Goal: Information Seeking & Learning: Learn about a topic

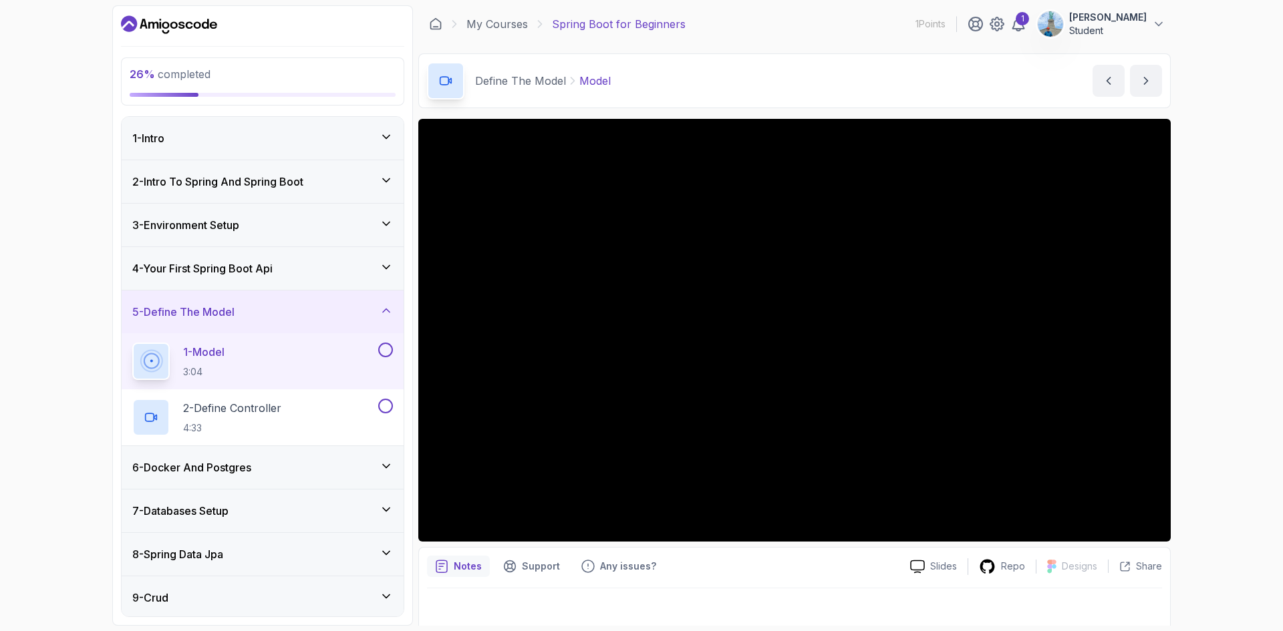
click at [182, 269] on h3 "4 - Your First Spring Boot Api" at bounding box center [202, 269] width 140 height 16
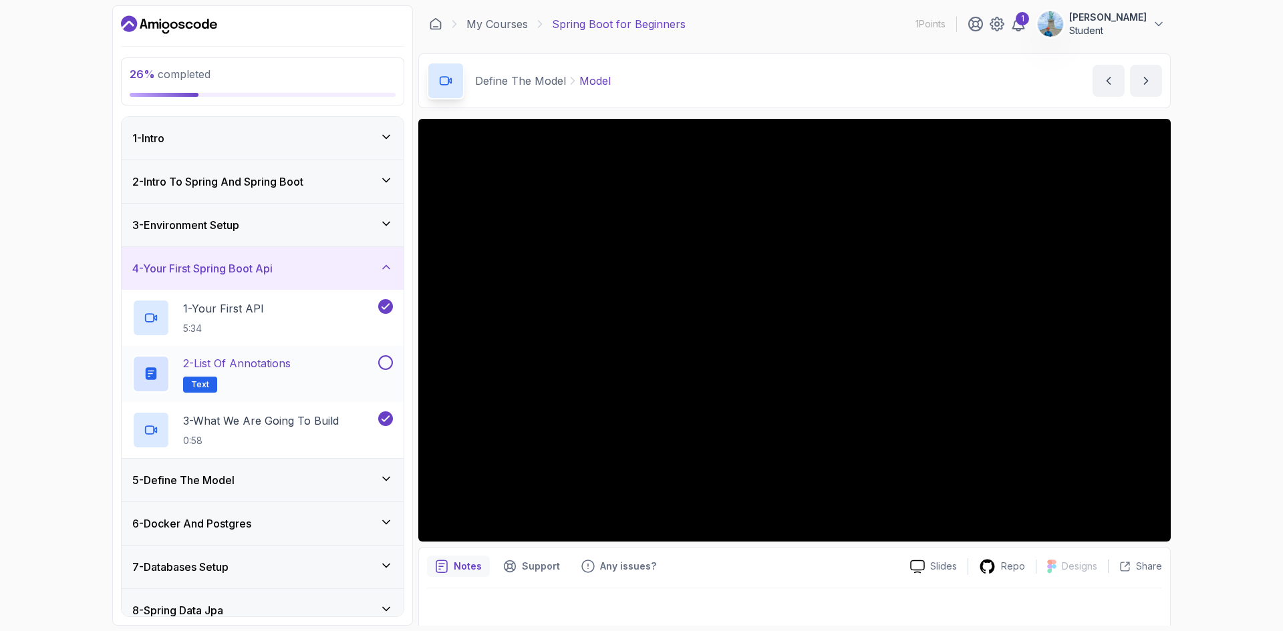
click at [388, 363] on button at bounding box center [385, 362] width 15 height 15
click at [227, 482] on h3 "5 - Define The Model" at bounding box center [183, 480] width 102 height 16
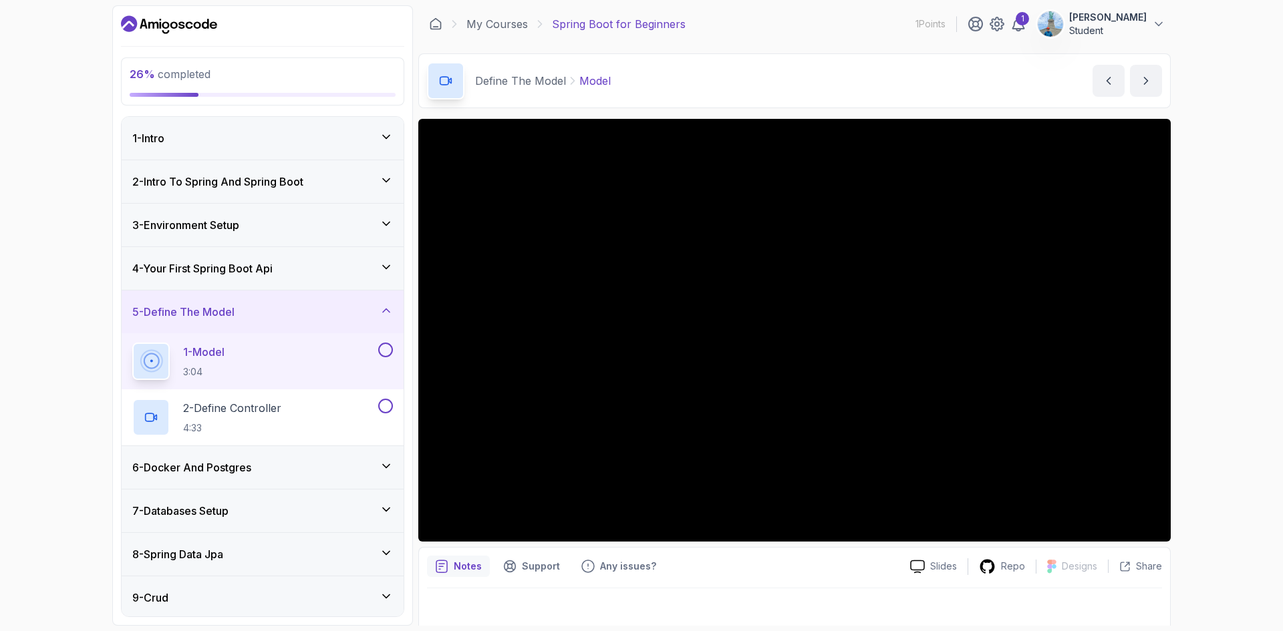
click at [221, 354] on p "1 - Model" at bounding box center [203, 352] width 41 height 16
click at [413, 524] on div "29 % completed 1 - Intro 2 - Intro To Spring And Spring Boot 3 - Environment Se…" at bounding box center [641, 315] width 1058 height 621
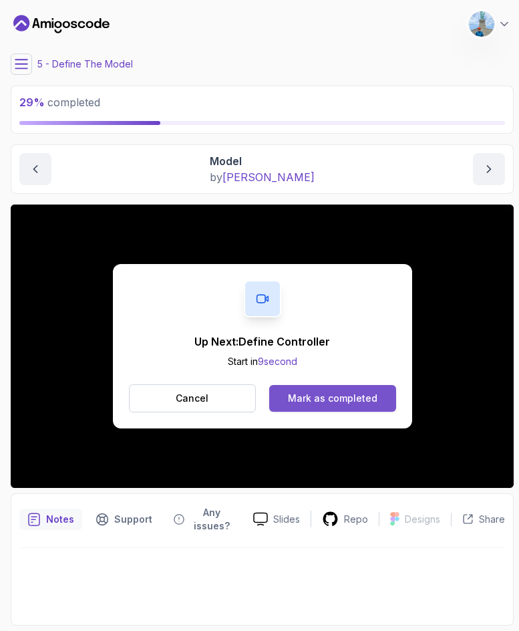
click at [351, 393] on div "Mark as completed" at bounding box center [333, 398] width 90 height 13
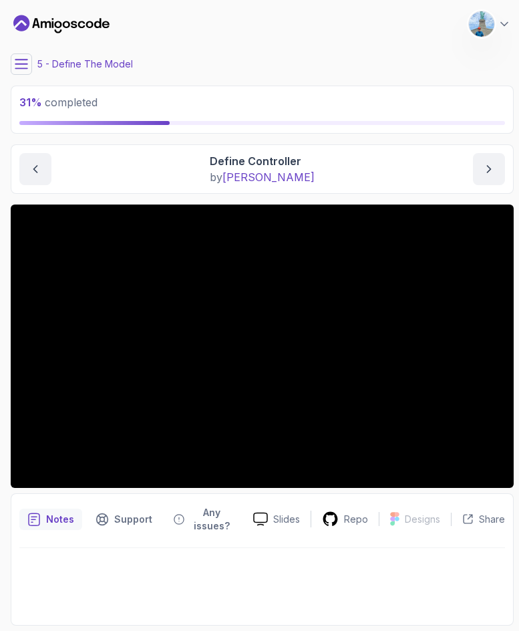
click at [21, 55] on button at bounding box center [21, 63] width 21 height 21
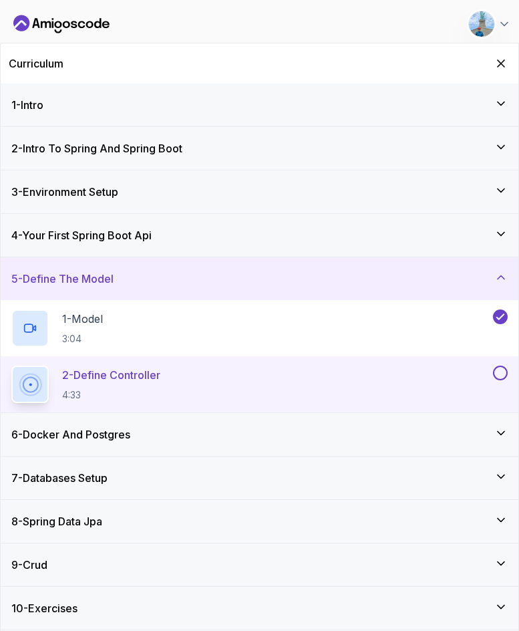
click at [21, 55] on div "Curriculum" at bounding box center [260, 63] width 518 height 40
click at [511, 60] on div "Curriculum" at bounding box center [260, 63] width 518 height 40
click at [500, 61] on icon "Hide Curriculum for mobile" at bounding box center [501, 63] width 15 height 15
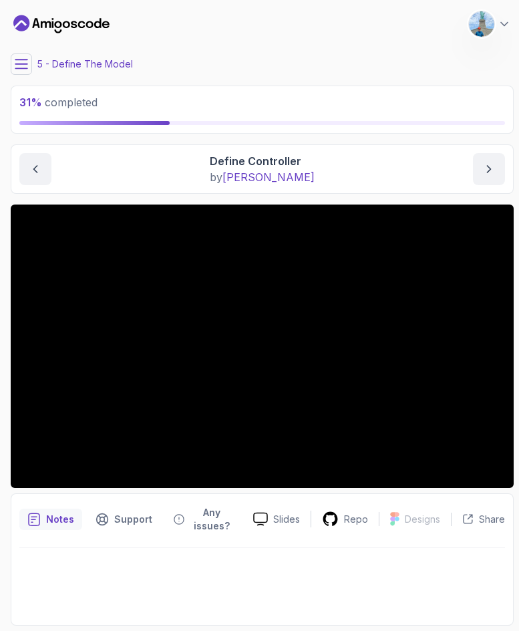
click at [16, 70] on icon at bounding box center [21, 63] width 13 height 13
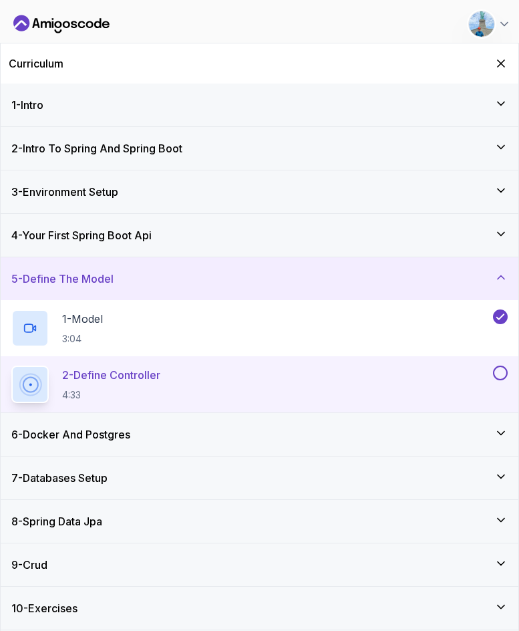
click at [16, 70] on h2 "Curriculum" at bounding box center [36, 63] width 55 height 16
click at [224, 270] on div "5 - Define The Model" at bounding box center [260, 278] width 518 height 43
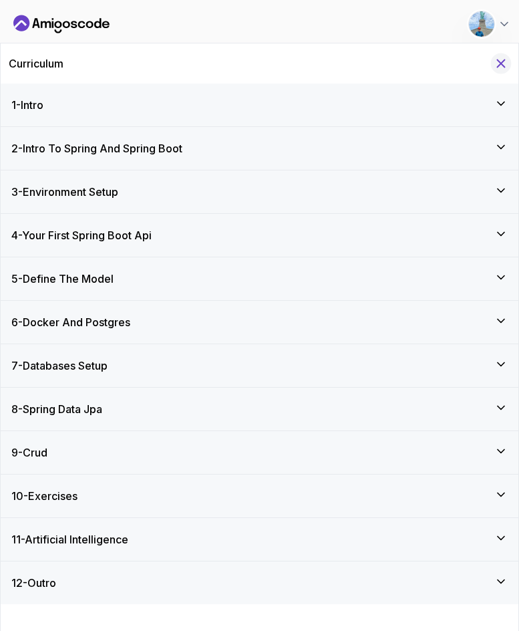
click at [497, 69] on icon "Hide Curriculum for mobile" at bounding box center [501, 63] width 15 height 15
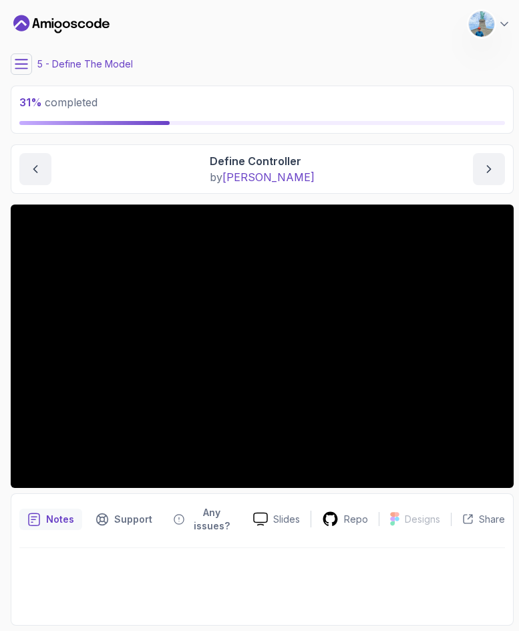
click at [15, 66] on icon at bounding box center [21, 63] width 13 height 13
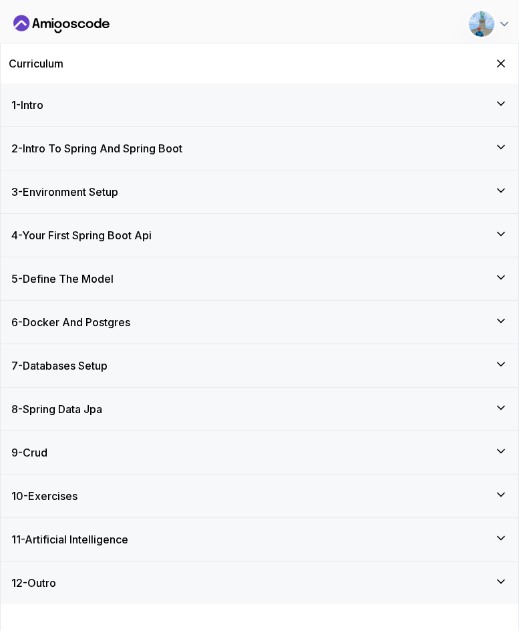
click at [490, 60] on div "Curriculum" at bounding box center [260, 63] width 518 height 40
click at [498, 60] on icon "Hide Curriculum for mobile" at bounding box center [501, 63] width 7 height 7
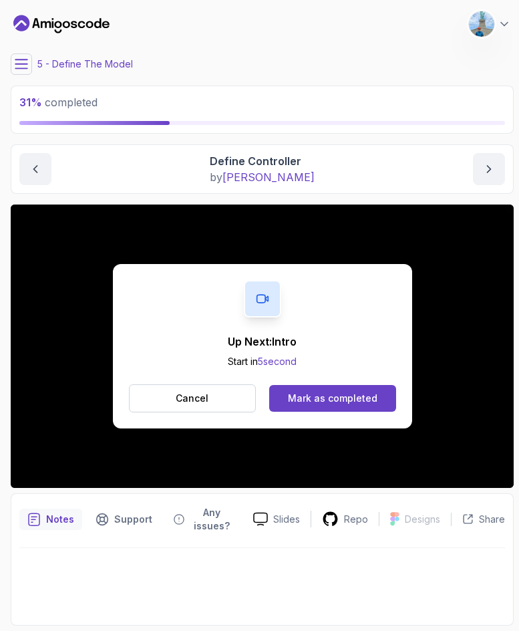
click at [57, 524] on p "Notes" at bounding box center [60, 518] width 28 height 13
click at [329, 398] on div "Mark as completed" at bounding box center [333, 398] width 90 height 13
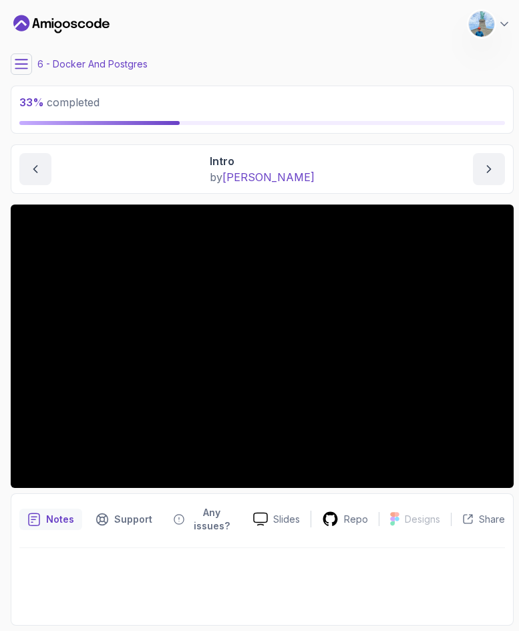
click at [17, 43] on main "My Courses Spring Boot for Beginners 1 Points 1 [PERSON_NAME] Student 6 - Docke…" at bounding box center [262, 315] width 503 height 620
click at [16, 63] on icon at bounding box center [21, 63] width 13 height 13
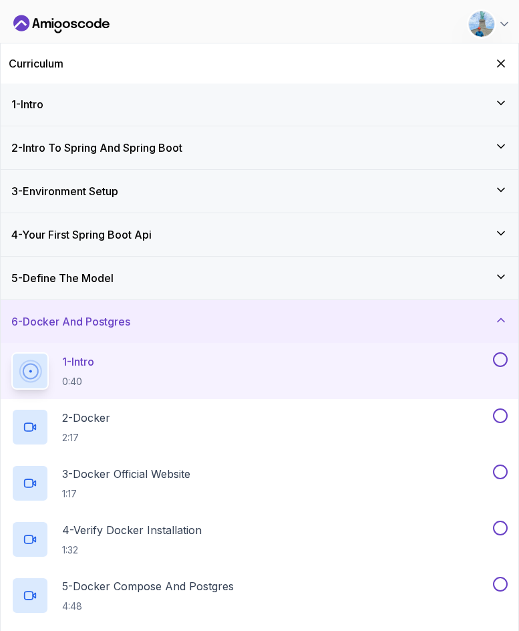
scroll to position [90, 0]
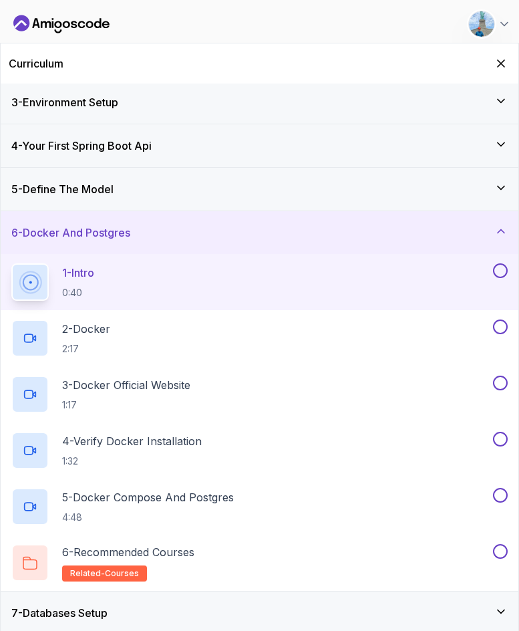
click at [114, 220] on div "6 - Docker And Postgres" at bounding box center [260, 232] width 518 height 43
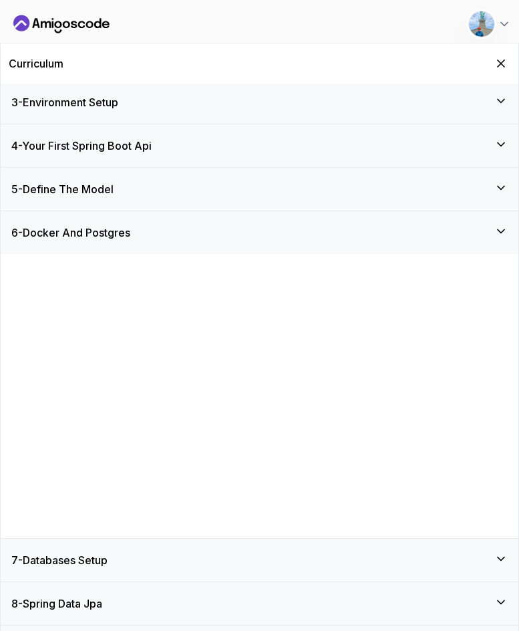
scroll to position [0, 0]
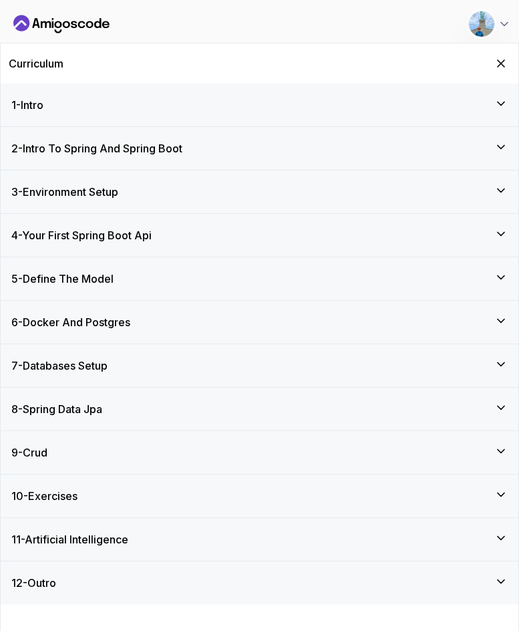
click at [116, 323] on h3 "6 - Docker And Postgres" at bounding box center [70, 322] width 119 height 16
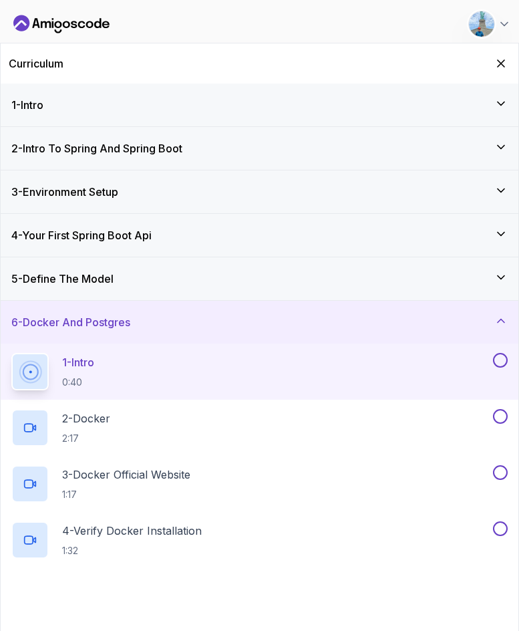
click at [96, 353] on div "1 - Intro 0:40" at bounding box center [250, 371] width 479 height 37
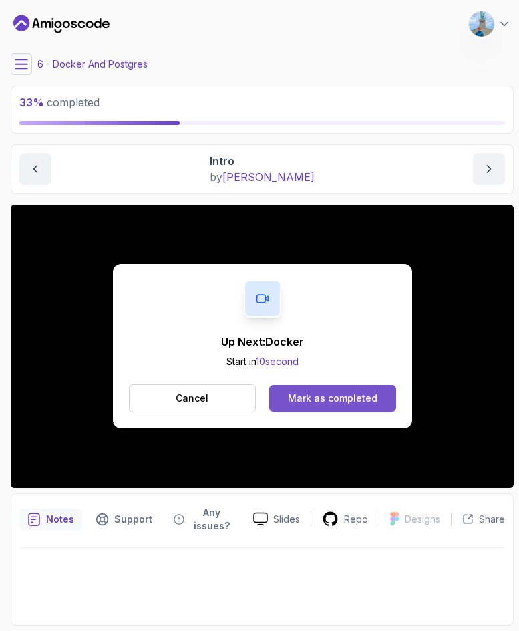
click at [309, 402] on div "Mark as completed" at bounding box center [333, 398] width 90 height 13
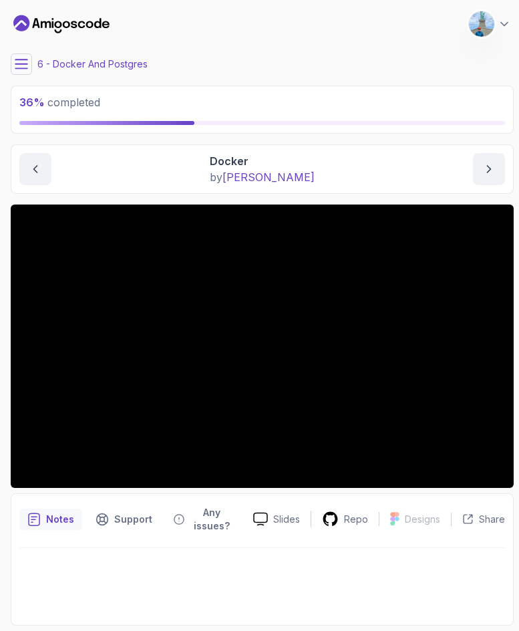
click at [345, 44] on main "My Courses Spring Boot for Beginners 1 Points 1 [PERSON_NAME] Student 6 - Docke…" at bounding box center [262, 315] width 503 height 620
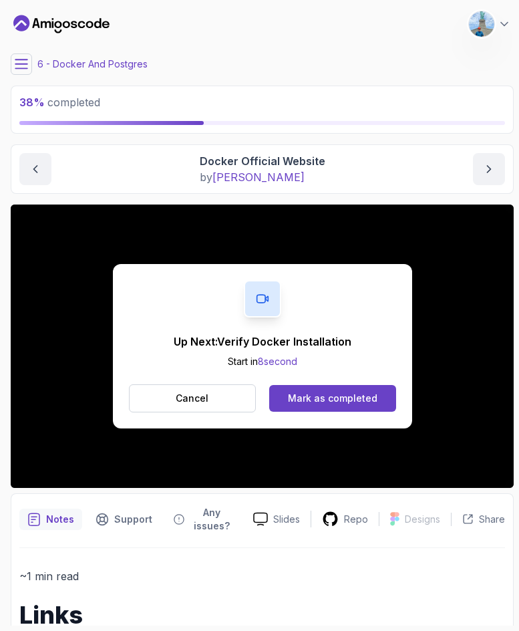
click at [331, 377] on div "Up Next: Verify Docker Installation Start in 8 second Cancel Mark as completed" at bounding box center [262, 346] width 299 height 164
click at [335, 388] on button "Mark as completed" at bounding box center [332, 398] width 126 height 27
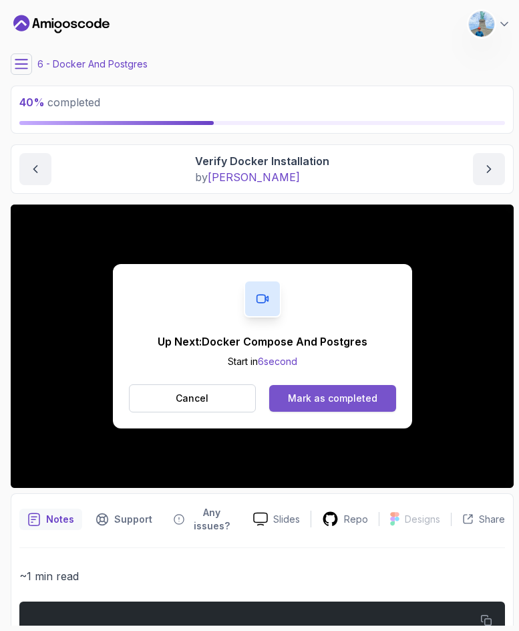
click at [380, 387] on button "Mark as completed" at bounding box center [332, 398] width 126 height 27
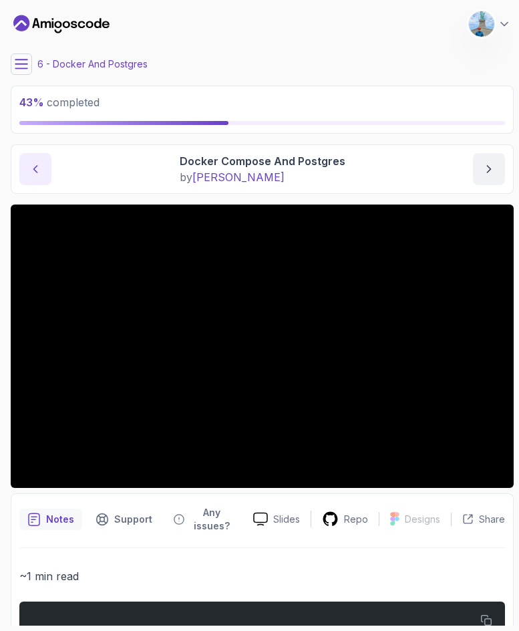
click at [37, 167] on icon "previous content" at bounding box center [35, 168] width 13 height 13
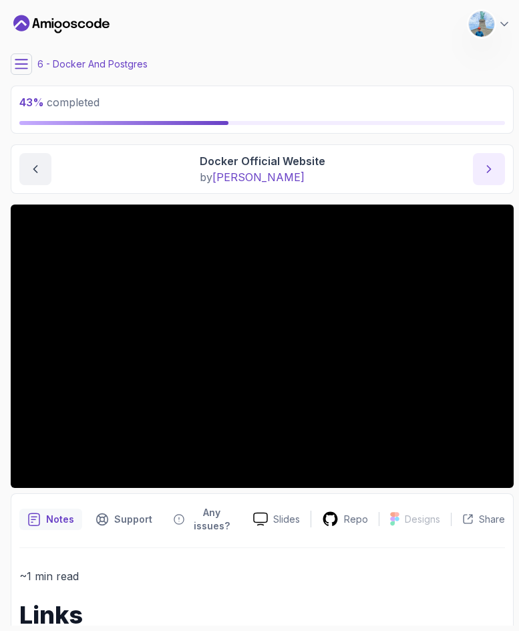
click at [494, 168] on icon "next content" at bounding box center [488, 168] width 13 height 13
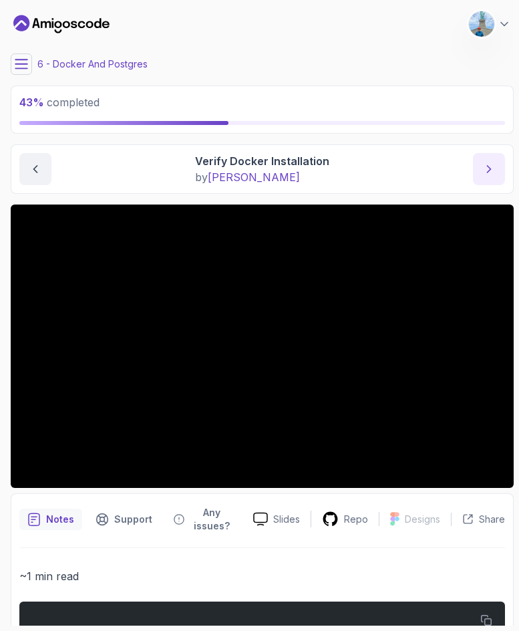
click at [498, 164] on button "next content" at bounding box center [489, 169] width 32 height 32
click at [6, 471] on div "43 % completed 1 - Intro 2 - Intro To Spring And Spring Boot 3 - Environment Se…" at bounding box center [259, 315] width 508 height 620
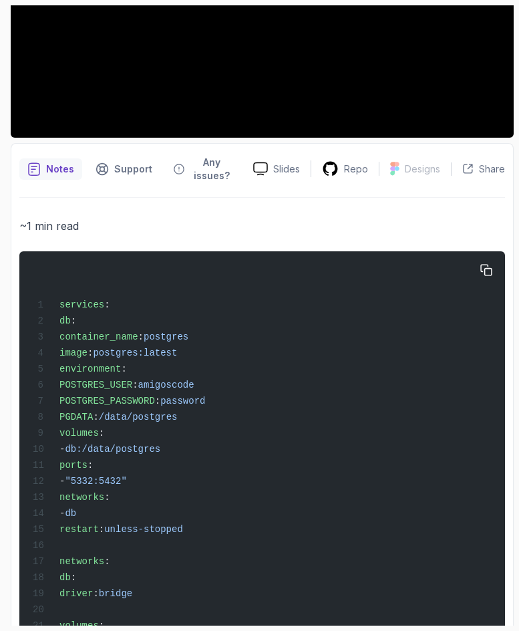
scroll to position [427, 0]
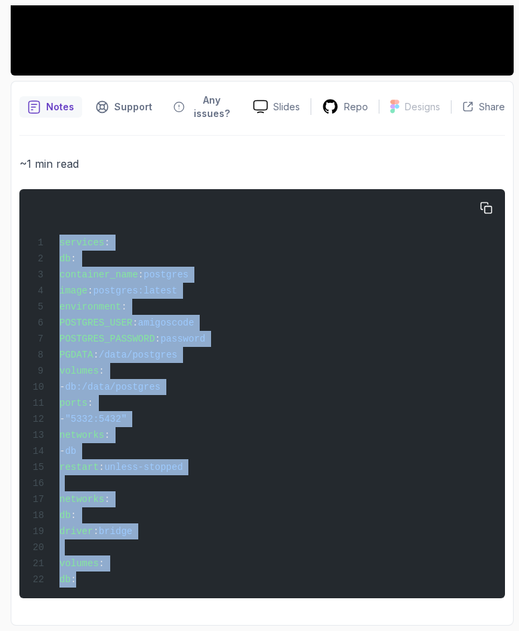
drag, startPoint x: 113, startPoint y: 583, endPoint x: 27, endPoint y: 218, distance: 374.8
click at [27, 218] on pre "services : db : container_name : postgres image : postgres:latest environment :…" at bounding box center [262, 393] width 486 height 409
copy code "services : db : container_name : postgres image : postgres:latest environment :…"
click at [230, 466] on div "services : db : container_name : postgres image : postgres:latest environment :…" at bounding box center [262, 393] width 464 height 393
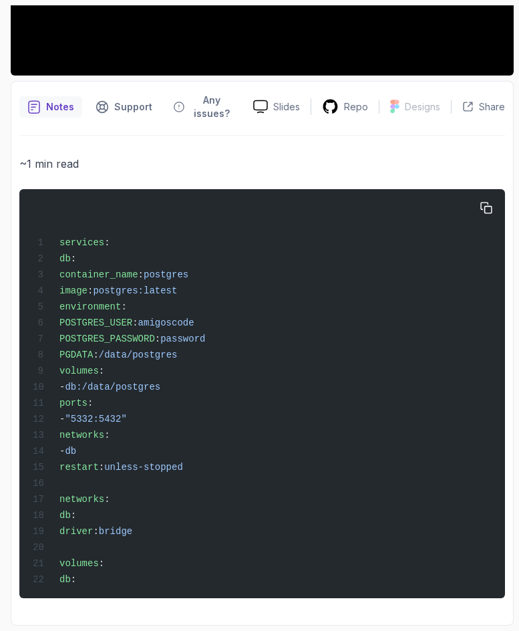
click at [298, 432] on div "services : db : container_name : postgres image : postgres:latest environment :…" at bounding box center [262, 393] width 464 height 393
drag, startPoint x: 481, startPoint y: 186, endPoint x: 495, endPoint y: 188, distance: 14.2
click at [481, 197] on button "button" at bounding box center [486, 207] width 21 height 21
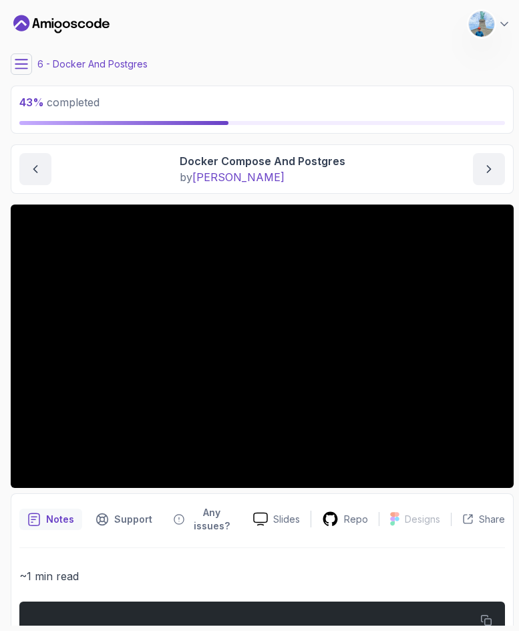
scroll to position [89, 0]
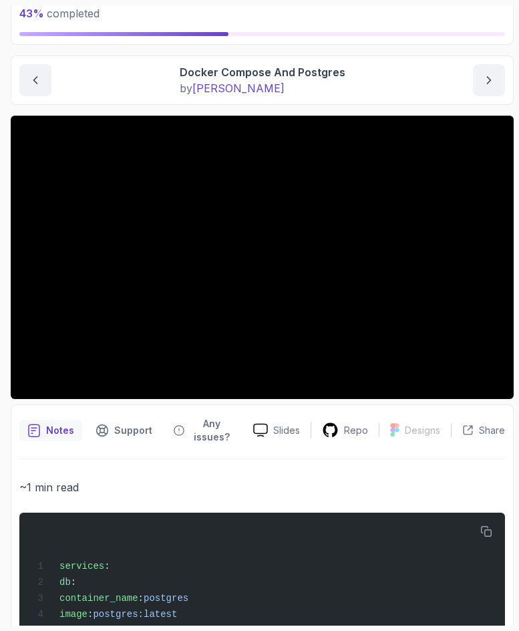
click at [400, 478] on p "~1 min read" at bounding box center [262, 487] width 486 height 19
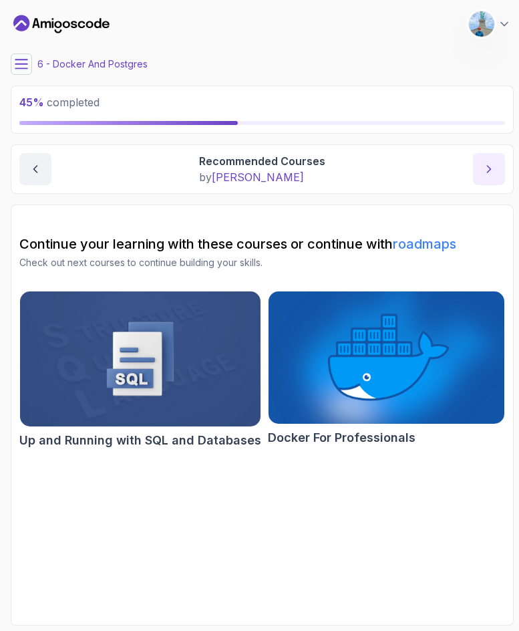
click at [486, 169] on icon "next content" at bounding box center [488, 168] width 13 height 13
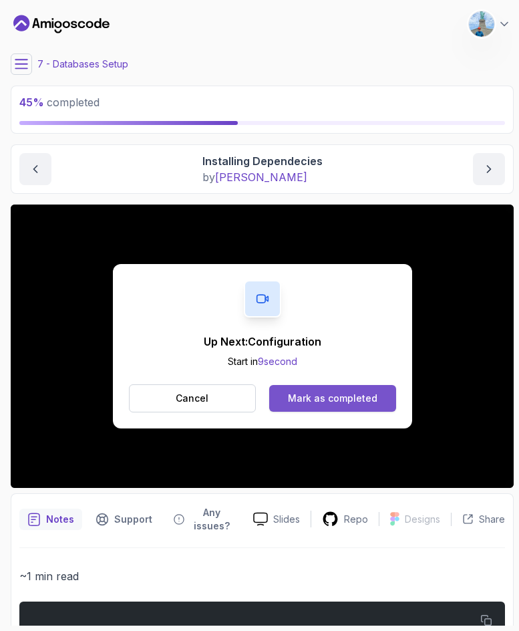
click at [327, 399] on div "Mark as completed" at bounding box center [333, 398] width 90 height 13
click at [333, 403] on div "Mark as completed" at bounding box center [333, 398] width 90 height 13
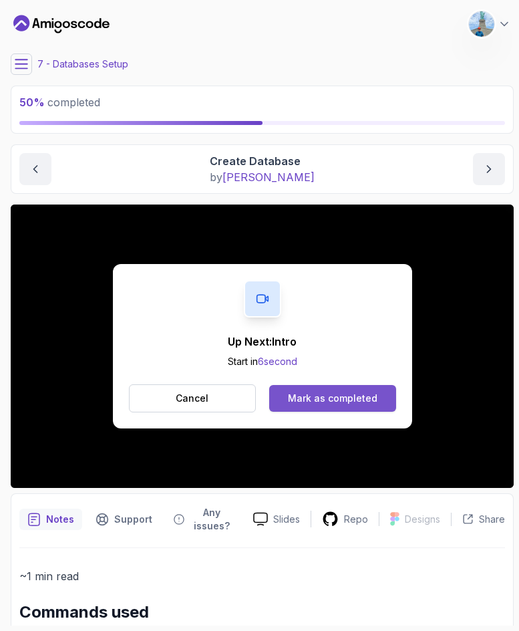
click at [309, 405] on button "Mark as completed" at bounding box center [332, 398] width 126 height 27
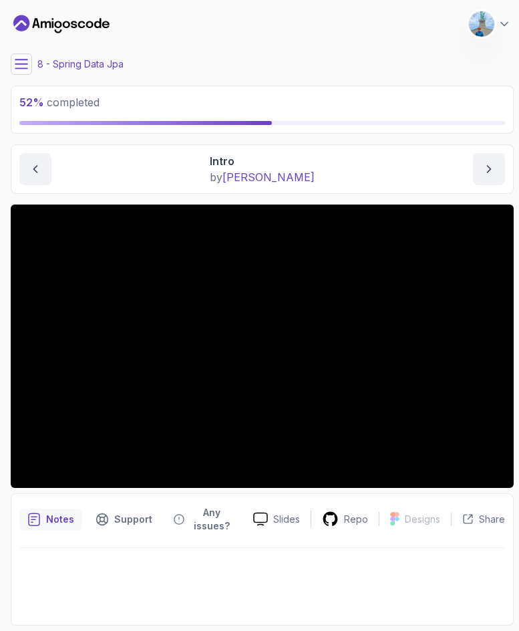
click at [11, 64] on button at bounding box center [21, 63] width 21 height 21
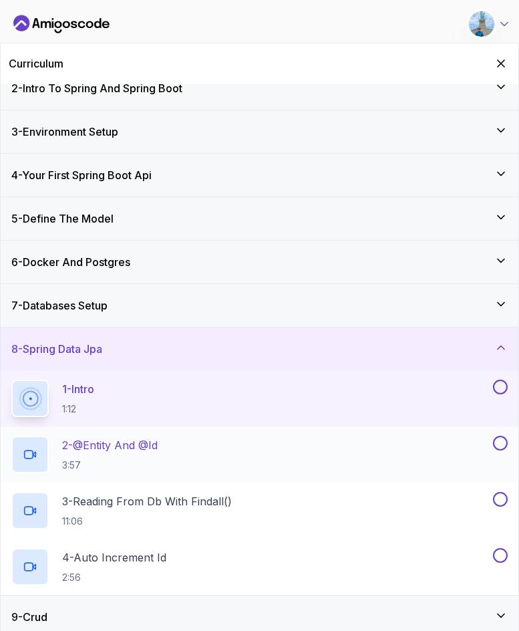
scroll to position [89, 0]
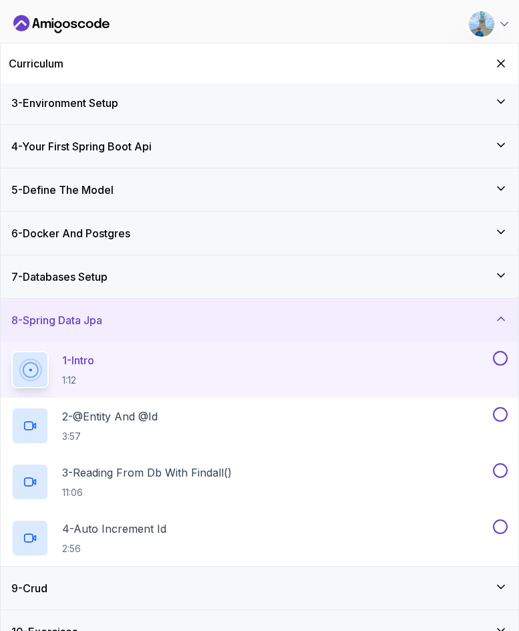
click at [151, 271] on div "7 - Databases Setup" at bounding box center [259, 277] width 496 height 16
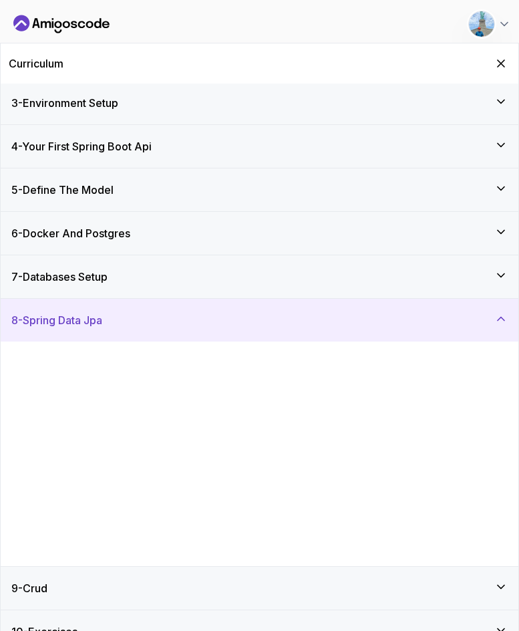
scroll to position [0, 0]
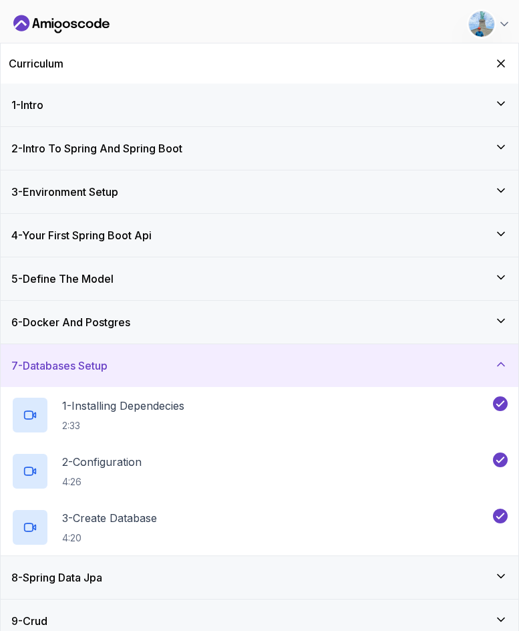
click at [150, 327] on div "6 - Docker And Postgres" at bounding box center [259, 322] width 496 height 16
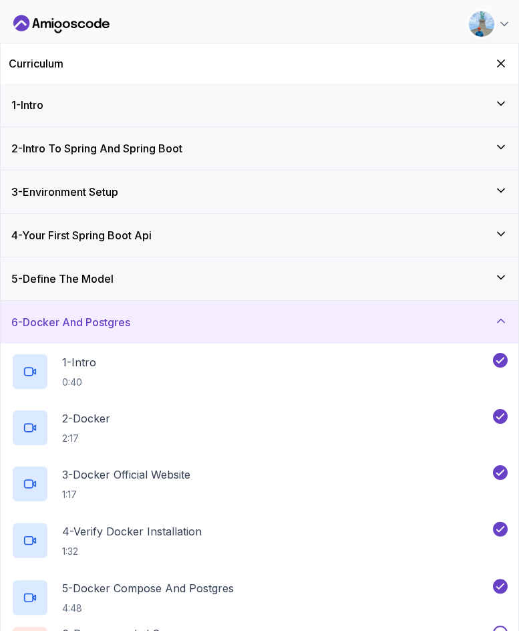
click at [150, 327] on div "6 - Docker And Postgres" at bounding box center [259, 322] width 496 height 16
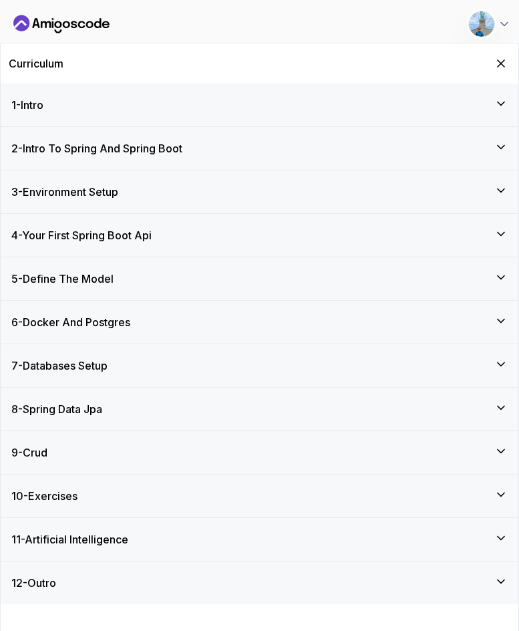
click at [132, 349] on div "7 - Databases Setup" at bounding box center [260, 365] width 518 height 43
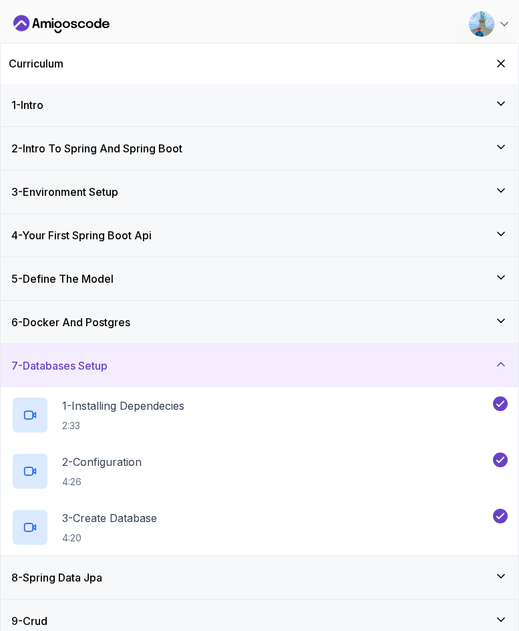
click at [126, 367] on div "7 - Databases Setup" at bounding box center [259, 365] width 496 height 16
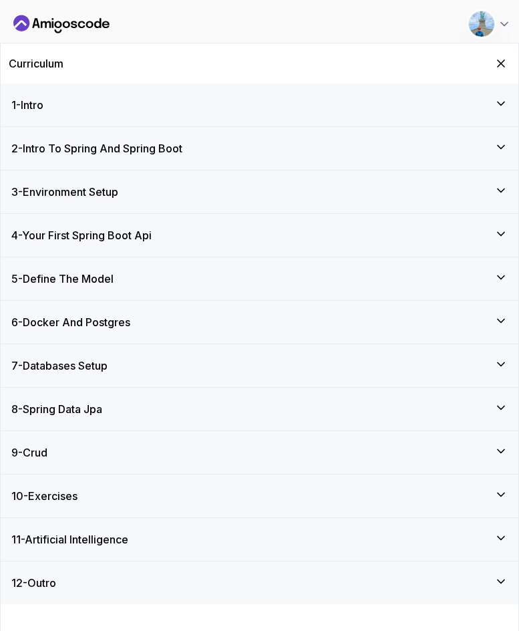
click at [116, 405] on div "8 - Spring Data Jpa" at bounding box center [259, 409] width 496 height 16
